Goal: Information Seeking & Learning: Find specific fact

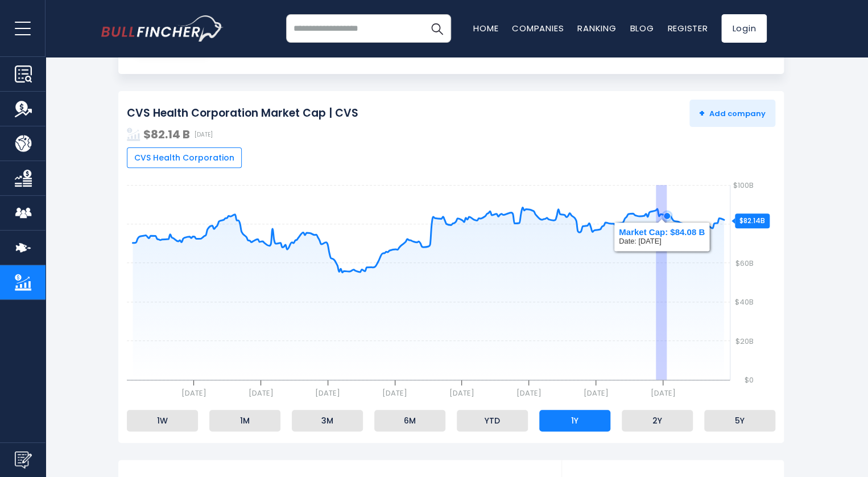
drag, startPoint x: 656, startPoint y: 225, endPoint x: 667, endPoint y: 225, distance: 10.8
click at [667, 225] on icon "Created with Highcharts 12.1.[DATE] [DATE] [DATE] [DATE] [DATE] [DATE] [DATE] […" at bounding box center [451, 293] width 648 height 228
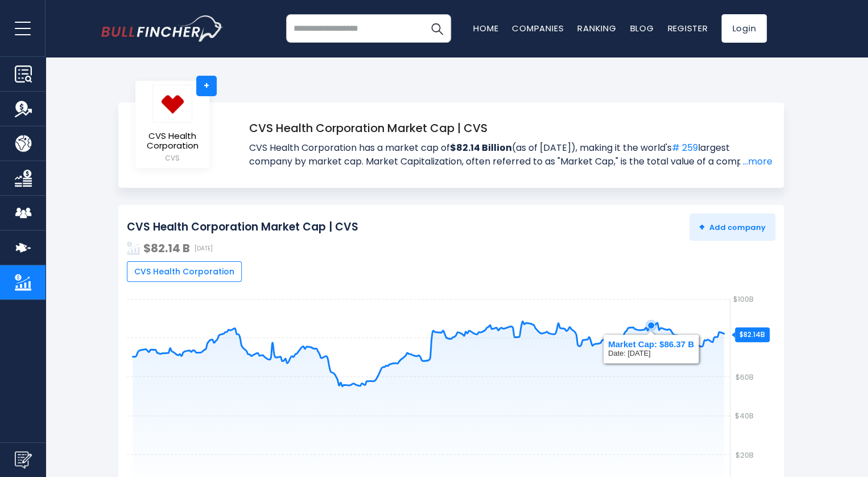
click at [652, 353] on rect at bounding box center [451, 407] width 648 height 228
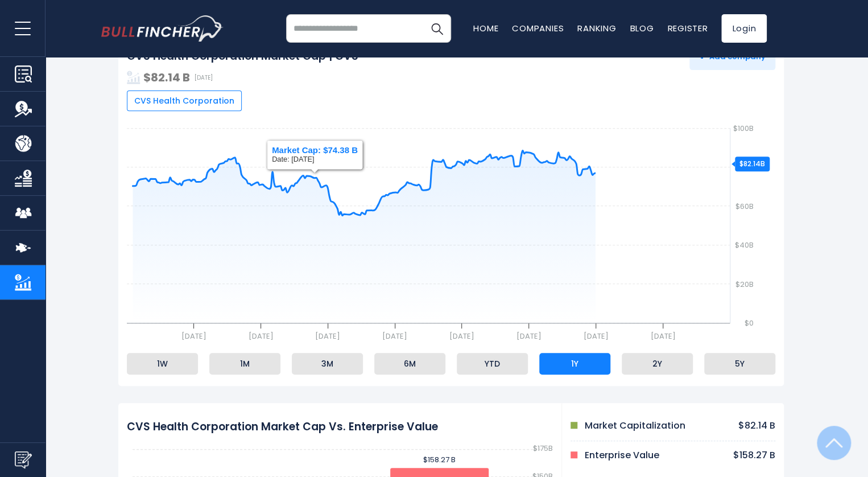
scroll to position [398, 0]
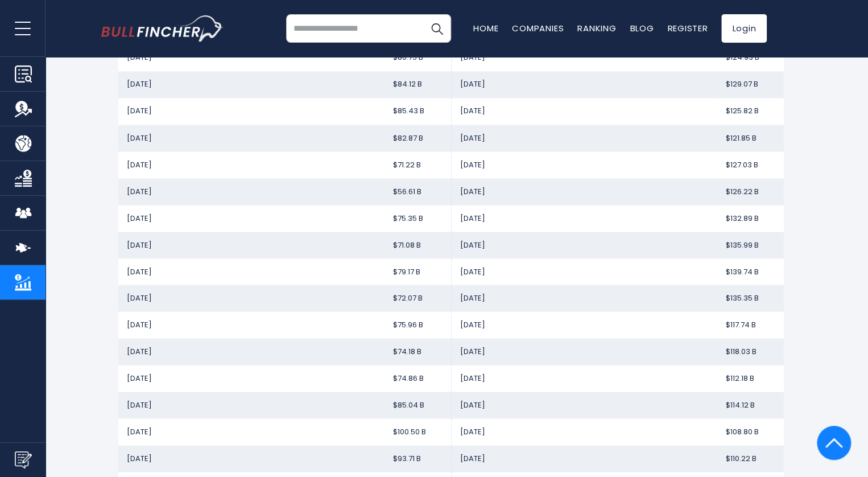
scroll to position [853, 0]
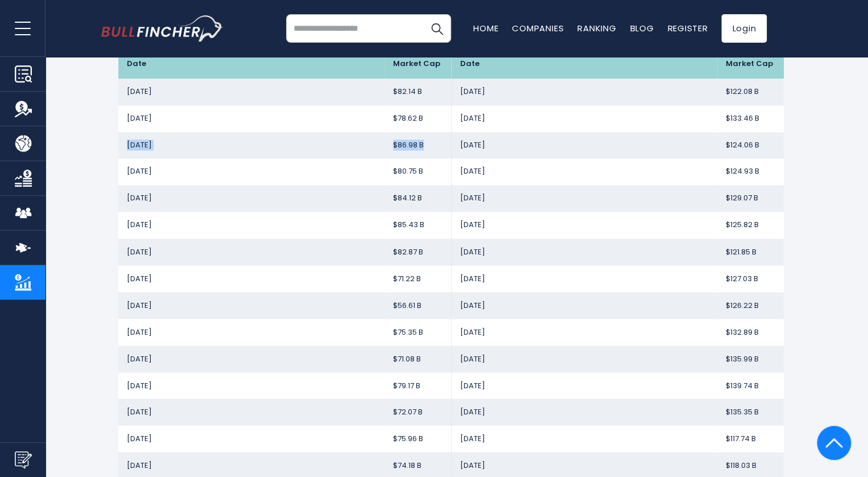
drag, startPoint x: 427, startPoint y: 147, endPoint x: 126, endPoint y: 146, distance: 301.5
click at [126, 146] on tr "[DATE] $86.98 B [DATE] $124.06 B" at bounding box center [451, 145] width 666 height 27
copy tr "[DATE] $86.98 B"
